Goal: Information Seeking & Learning: Learn about a topic

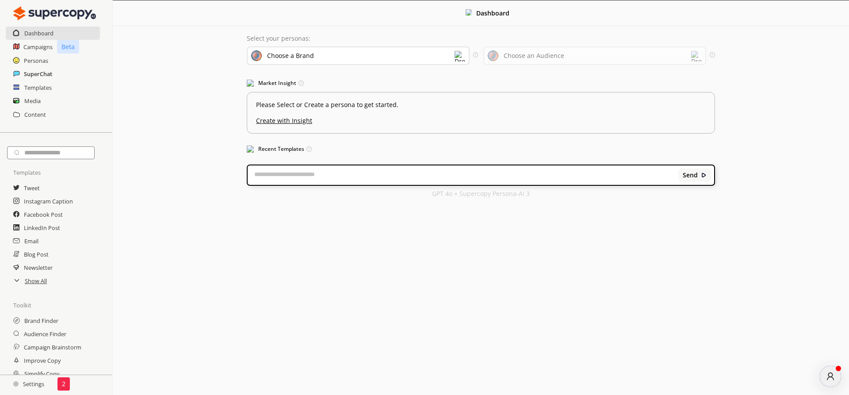
click at [34, 71] on h2 "SuperChat" at bounding box center [38, 73] width 28 height 13
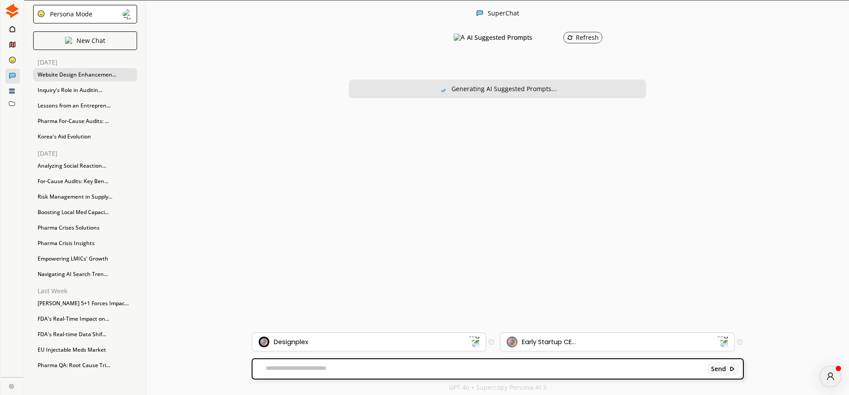
click at [69, 75] on div "Website Design Enhancemen..." at bounding box center [85, 74] width 104 height 13
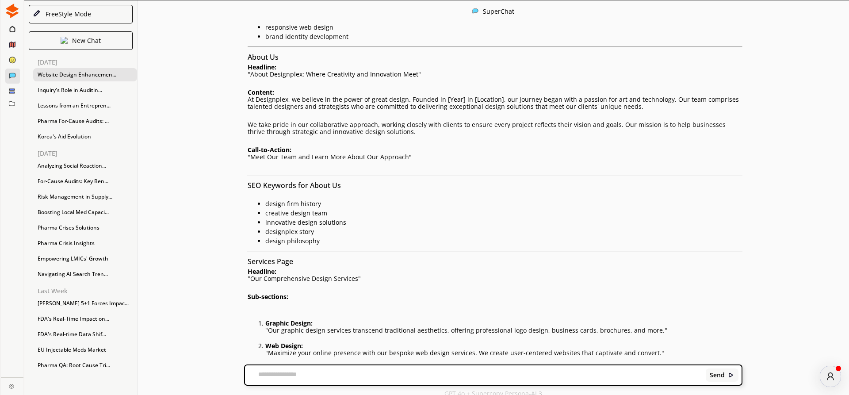
scroll to position [907, 0]
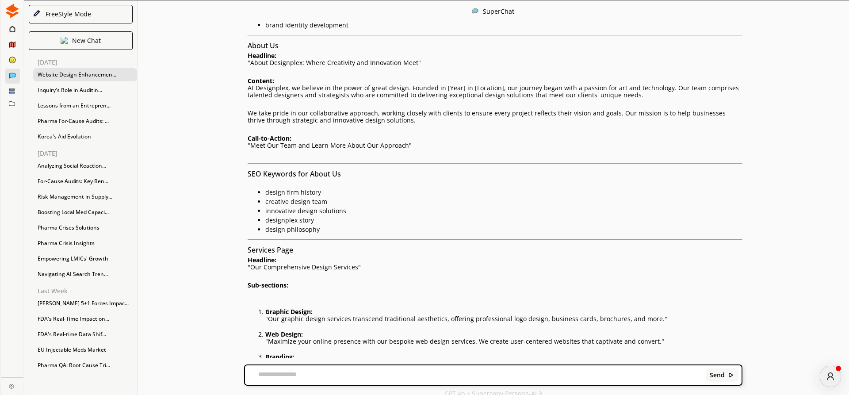
drag, startPoint x: 269, startPoint y: 272, endPoint x: 471, endPoint y: 272, distance: 202.5
click at [471, 360] on p ""Build a memorable brand identity with our tailored branding strategies, includ…" at bounding box center [503, 363] width 477 height 7
click at [473, 338] on p ""Maximize your online presence with our bespoke web design services. We create …" at bounding box center [503, 341] width 477 height 7
drag, startPoint x: 282, startPoint y: 232, endPoint x: 440, endPoint y: 232, distance: 158.3
click at [440, 315] on p ""Our graphic design services transcend traditional aesthetics, offering profess…" at bounding box center [503, 318] width 477 height 7
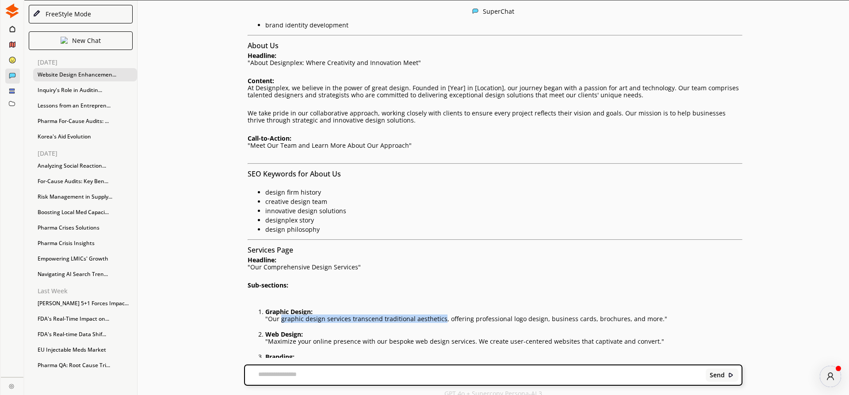
copy p "graphic design services transcend traditional aesthetics"
click at [473, 282] on p "Sub-sections:" at bounding box center [495, 285] width 495 height 7
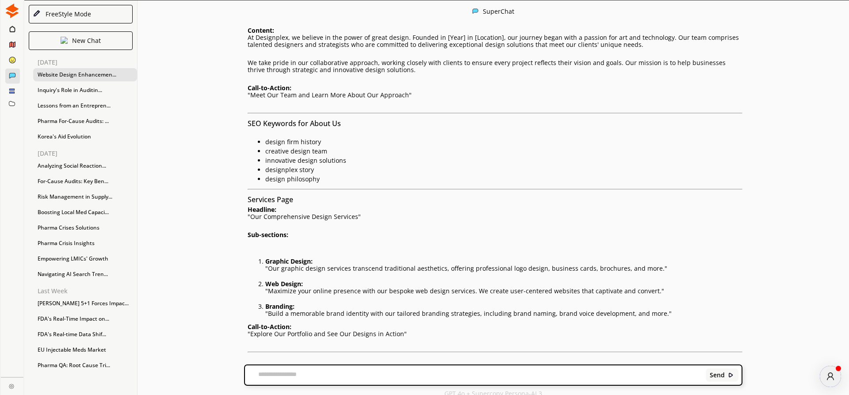
scroll to position [1008, 0]
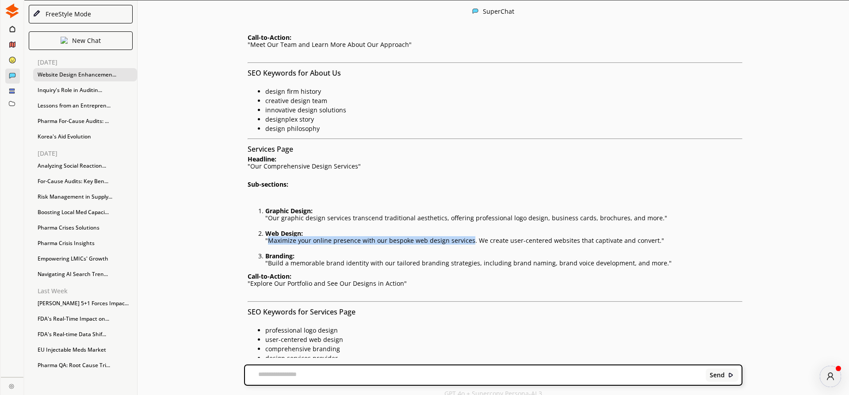
drag, startPoint x: 269, startPoint y: 153, endPoint x: 468, endPoint y: 156, distance: 199.0
click at [468, 237] on p ""Maximize your online presence with our bespoke web design services. We create …" at bounding box center [503, 240] width 477 height 7
copy p "Maximize your online presence with our bespoke web design services"
